Goal: Task Accomplishment & Management: Use online tool/utility

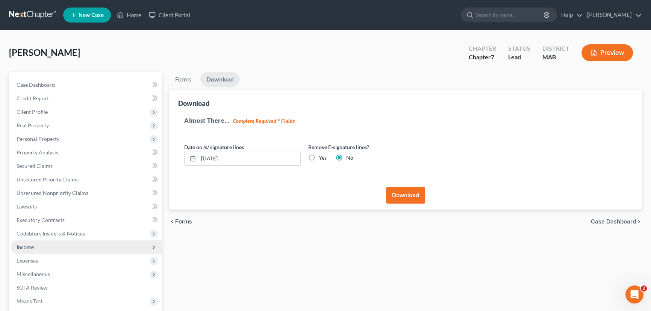
click at [29, 248] on span "Income" at bounding box center [25, 247] width 17 height 6
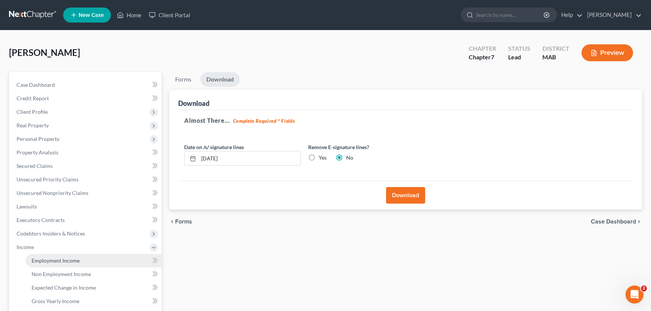
click at [35, 260] on span "Employment Income" at bounding box center [56, 260] width 48 height 6
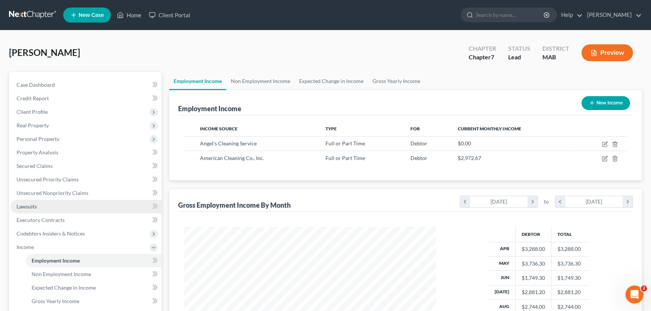
scroll to position [134, 267]
click at [41, 193] on span "Unsecured Nonpriority Claims" at bounding box center [53, 193] width 72 height 6
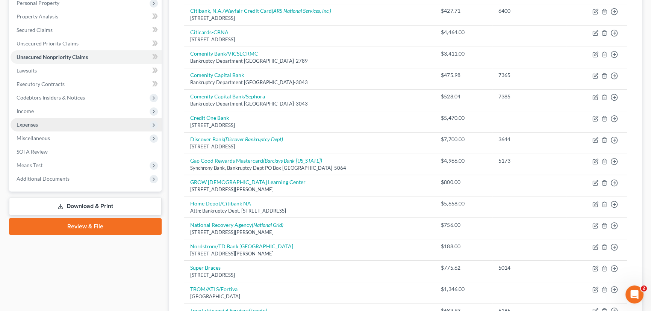
scroll to position [136, 0]
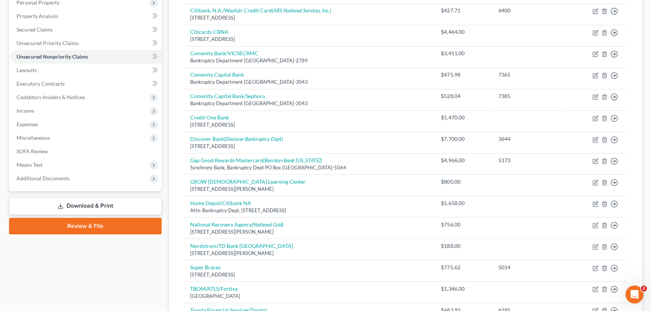
click at [89, 207] on link "Download & Print" at bounding box center [85, 206] width 152 height 18
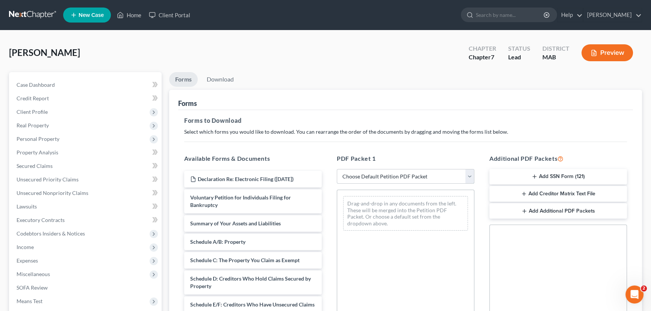
click at [468, 174] on select "Choose Default Petition PDF Packet Complete Bankruptcy Petition (all forms and …" at bounding box center [405, 176] width 137 height 15
select select "0"
click at [337, 169] on select "Choose Default Petition PDF Packet Complete Bankruptcy Petition (all forms and …" at bounding box center [405, 176] width 137 height 15
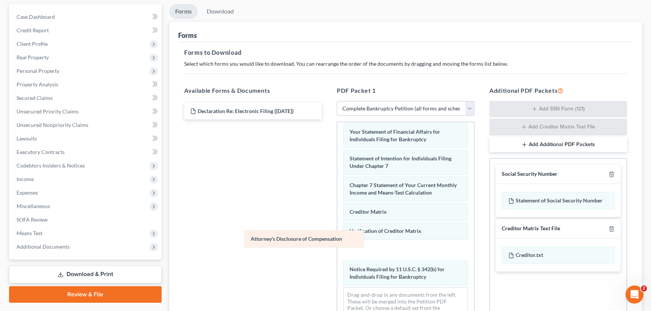
scroll to position [240, 0]
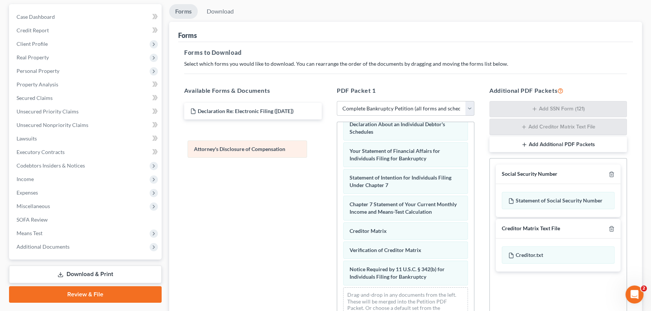
drag, startPoint x: 388, startPoint y: 278, endPoint x: 232, endPoint y: 151, distance: 200.7
click at [337, 151] on div "Attorney's Disclosure of Compensation Voluntary Petition for Individuals Filing…" at bounding box center [405, 108] width 137 height 440
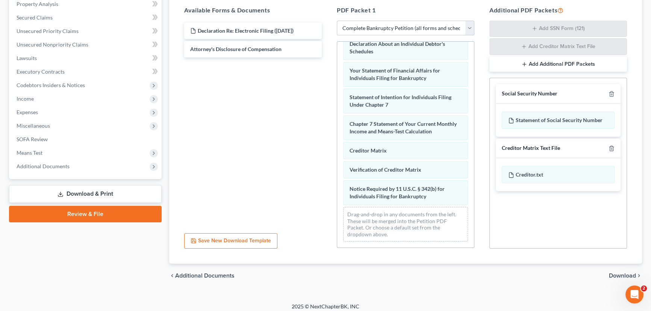
scroll to position [153, 0]
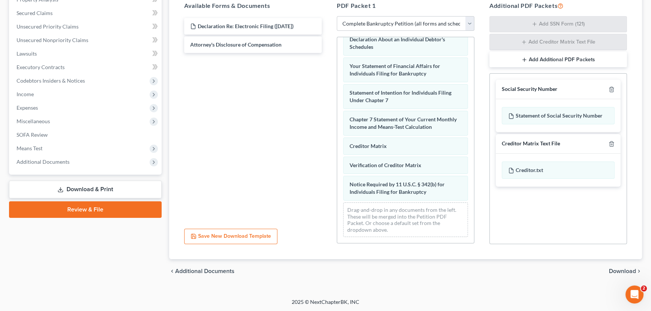
click at [617, 269] on span "Download" at bounding box center [621, 271] width 27 height 6
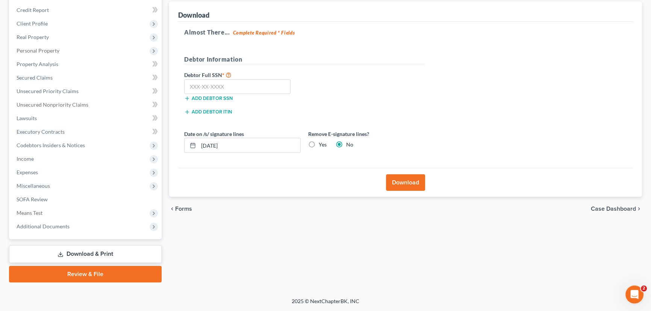
scroll to position [87, 0]
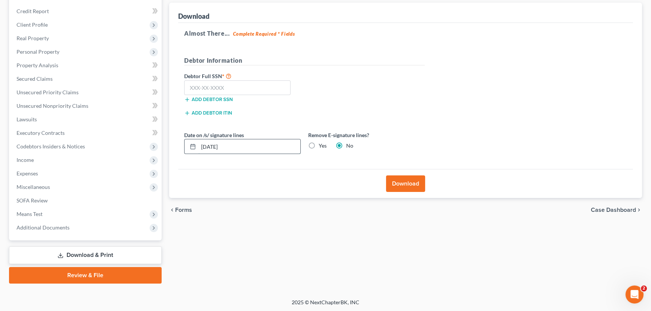
click at [210, 148] on input "[DATE]" at bounding box center [249, 146] width 102 height 14
type input "[DATE]"
click at [406, 177] on button "Download" at bounding box center [405, 183] width 39 height 17
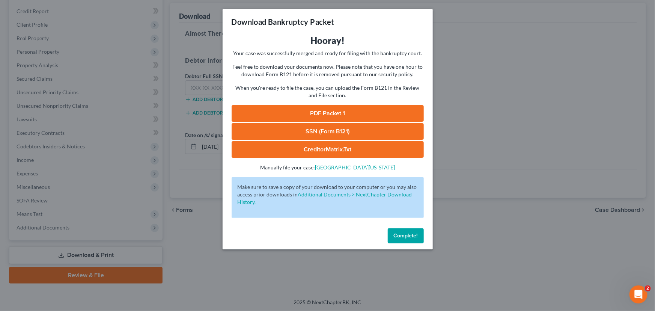
click at [300, 112] on link "PDF Packet 1" at bounding box center [328, 113] width 192 height 17
click at [408, 233] on span "Complete!" at bounding box center [406, 235] width 24 height 6
